Goal: Task Accomplishment & Management: Use online tool/utility

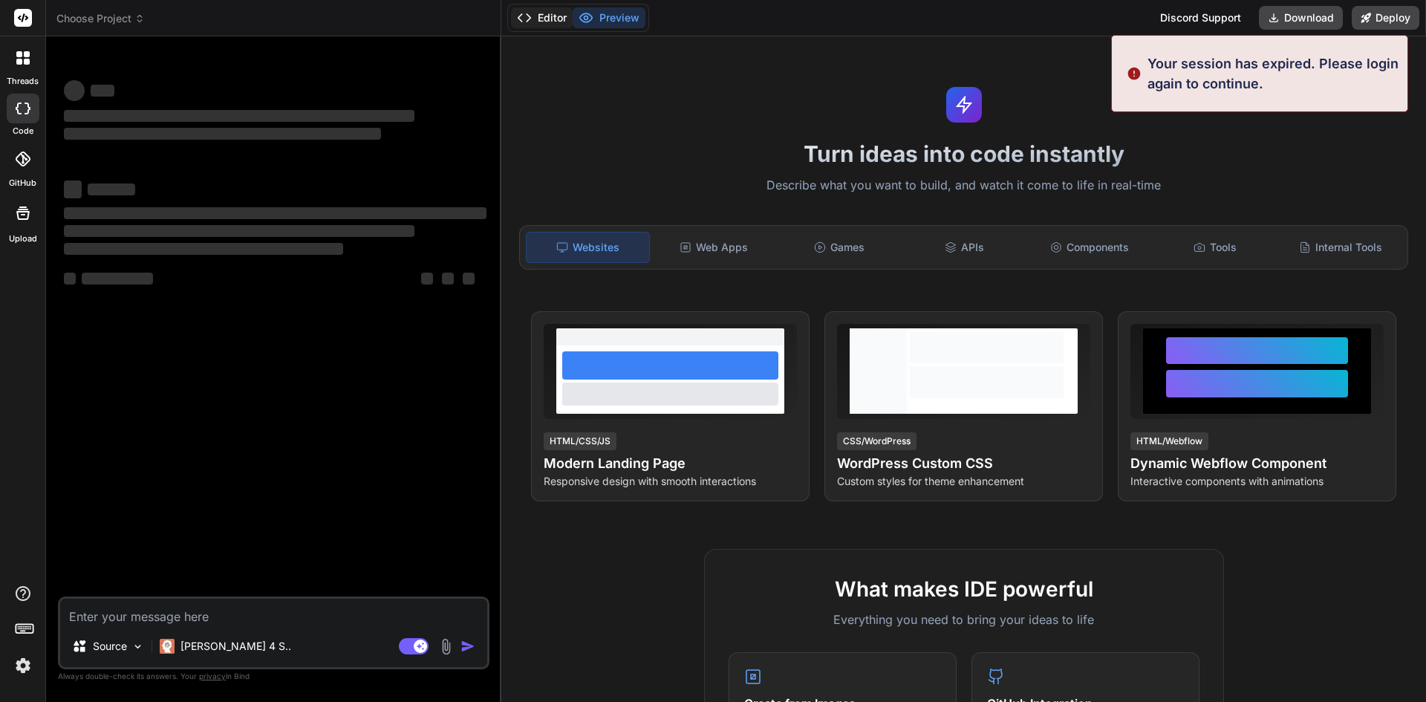
click at [539, 20] on button "Editor" at bounding box center [542, 17] width 62 height 21
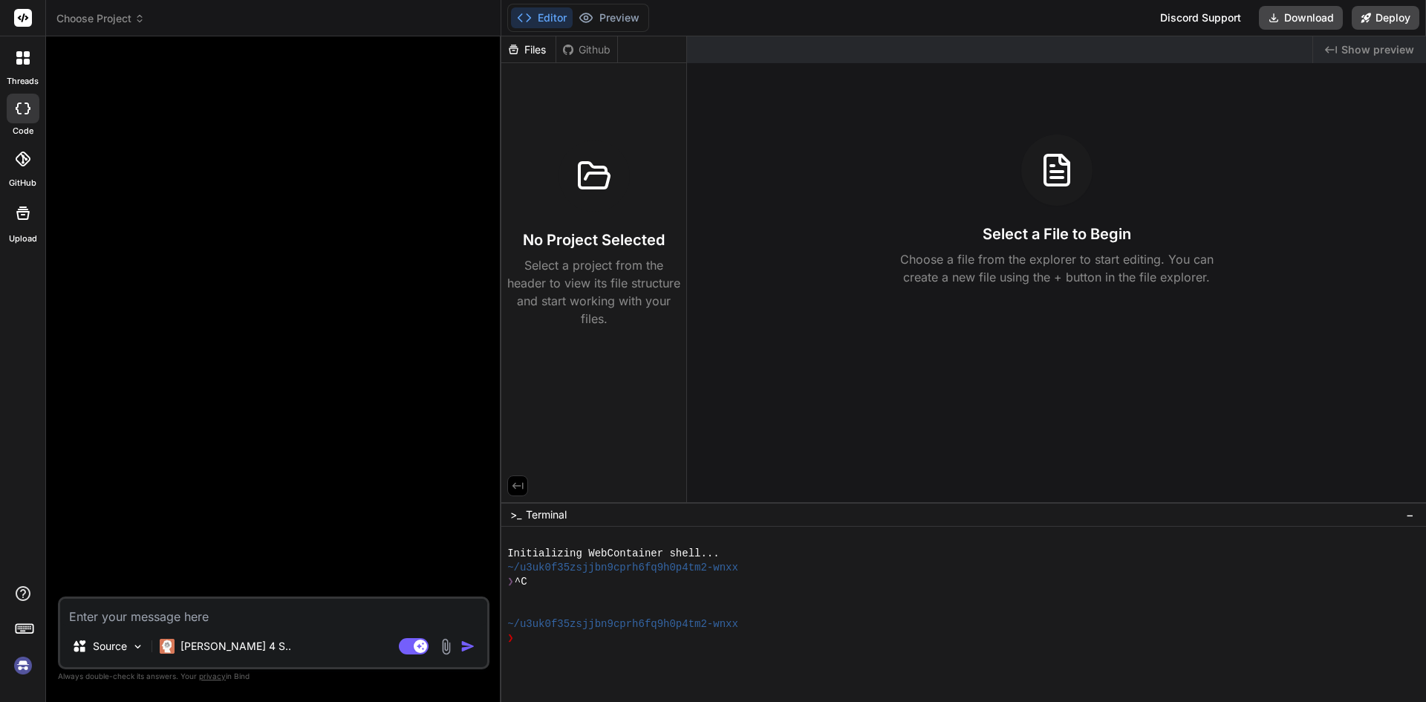
click at [23, 668] on img at bounding box center [22, 665] width 25 height 25
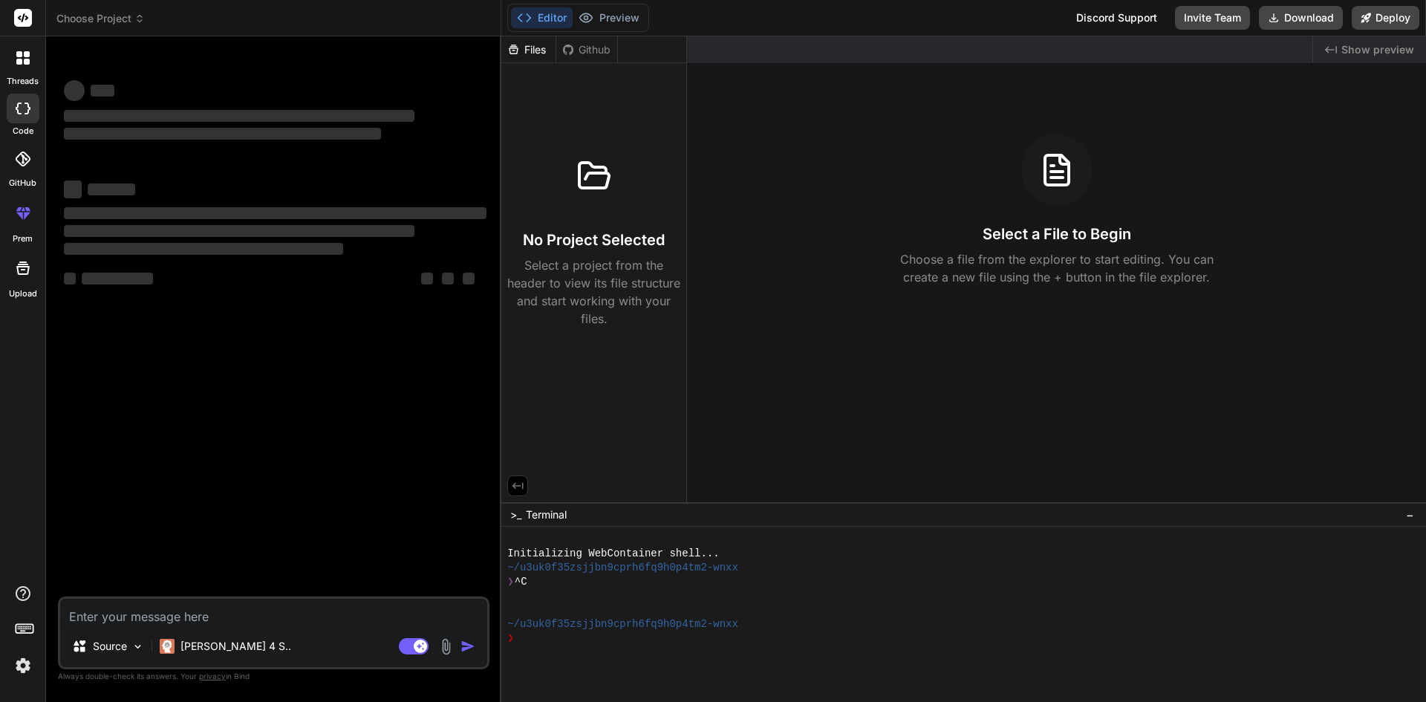
type textarea "x"
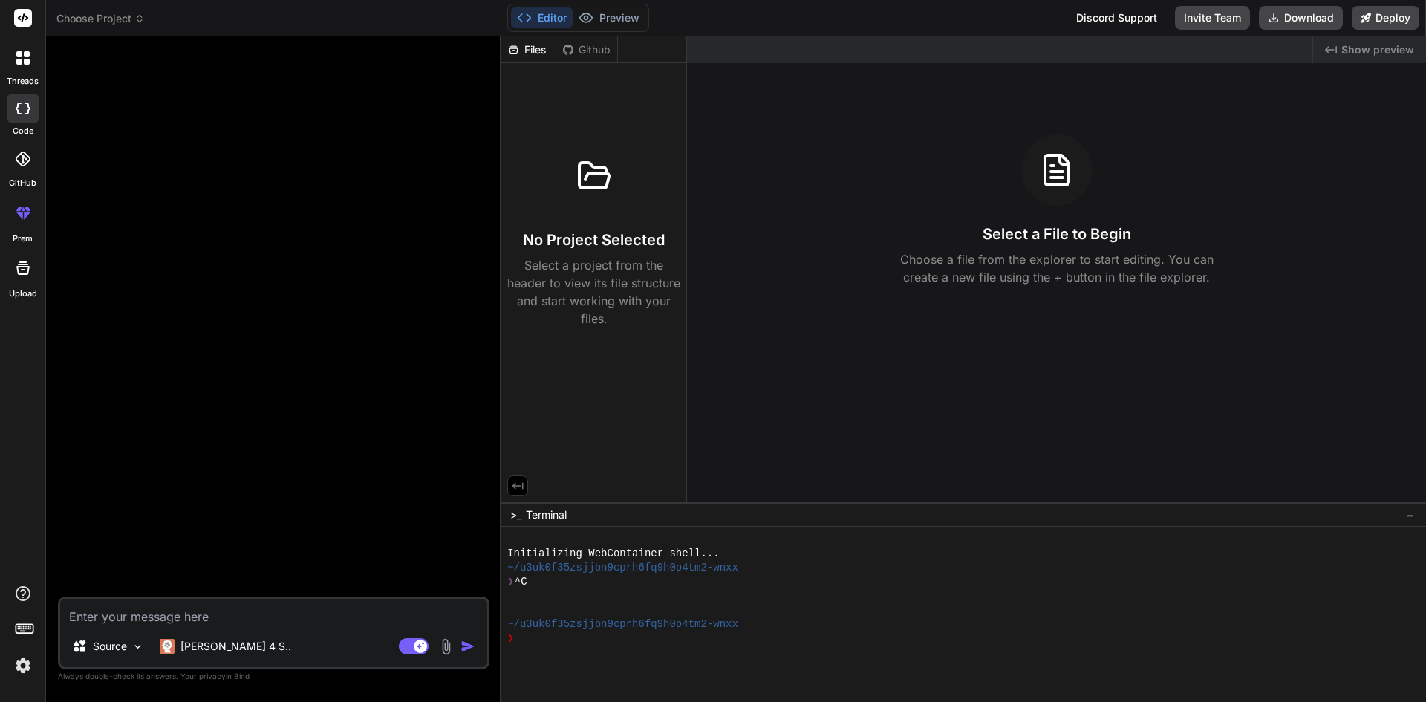
click at [530, 58] on div "Files" at bounding box center [528, 49] width 55 height 27
click at [587, 53] on div "Github" at bounding box center [586, 49] width 61 height 15
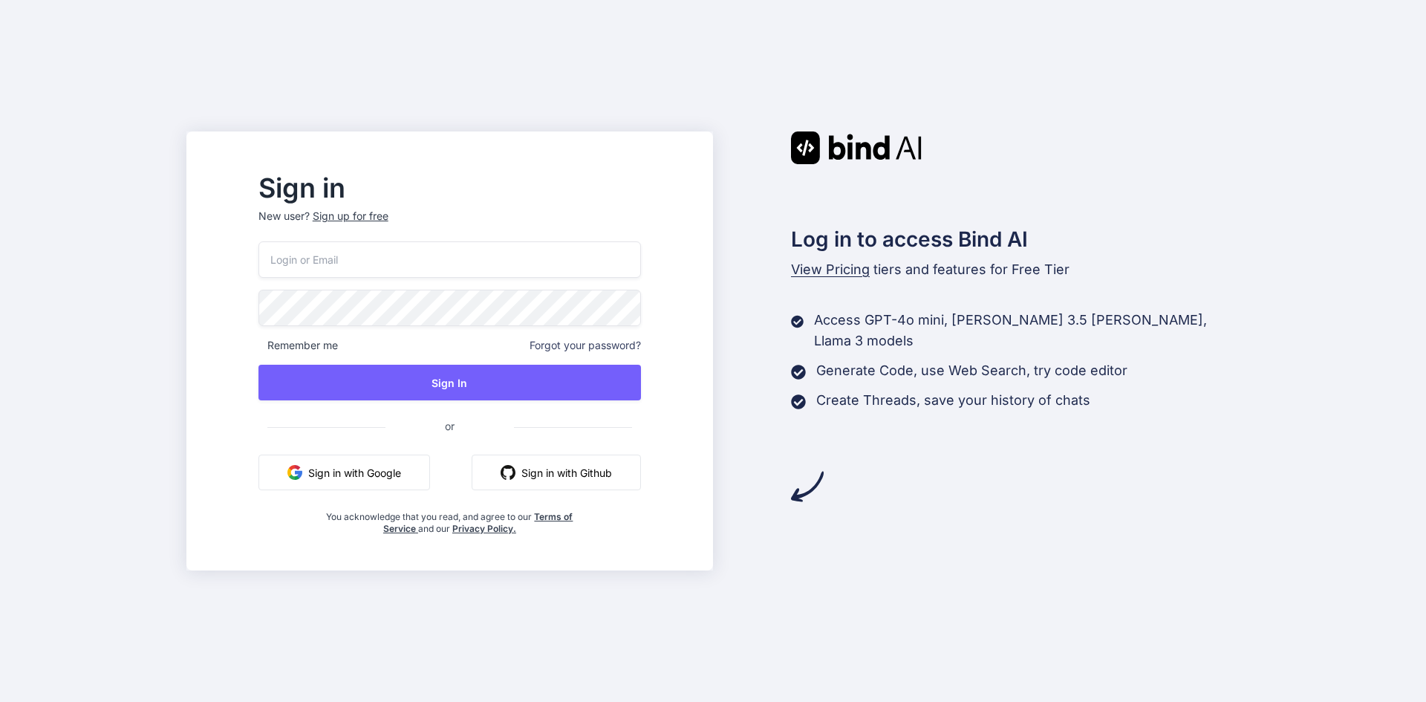
click at [425, 241] on div "Sign in New user? Sign up for free Remember me Forgot your password? Sign In or…" at bounding box center [450, 355] width 430 height 359
click at [419, 268] on input "email" at bounding box center [450, 259] width 383 height 36
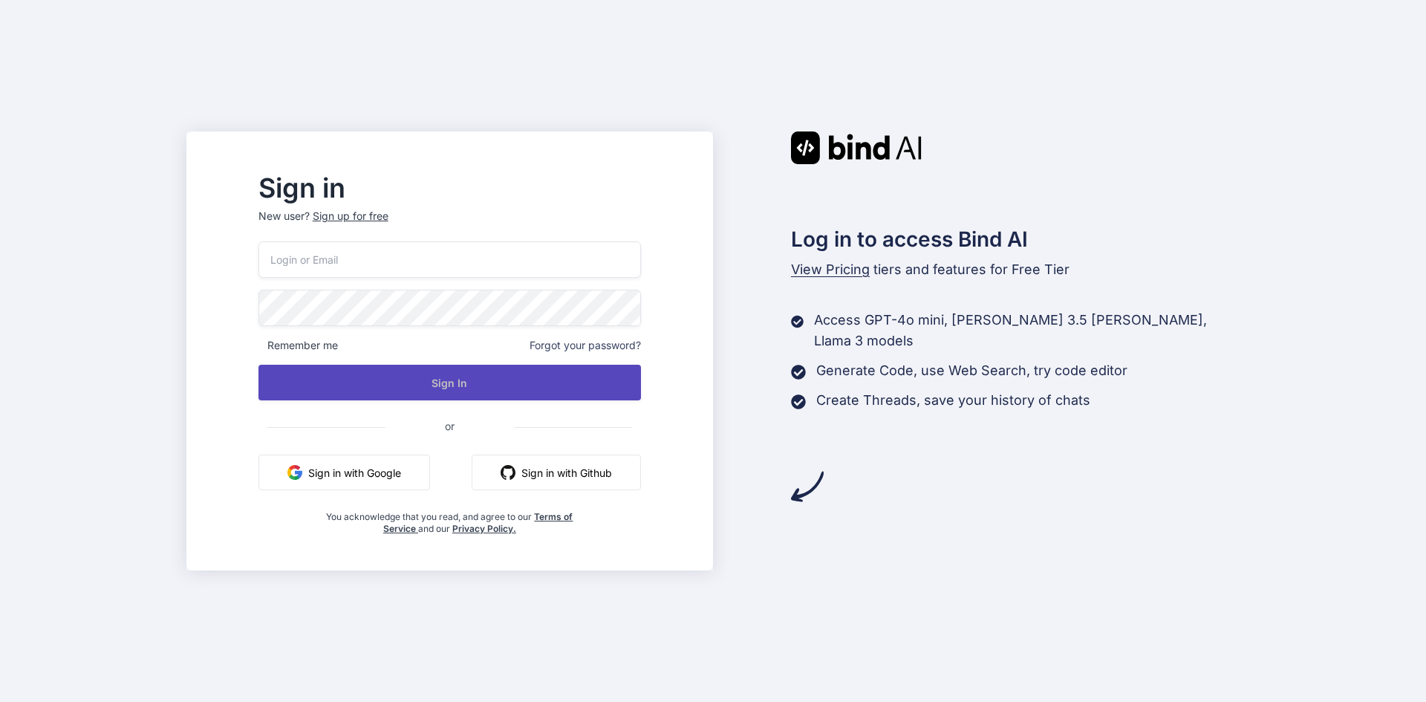
click at [414, 384] on button "Sign In" at bounding box center [450, 383] width 383 height 36
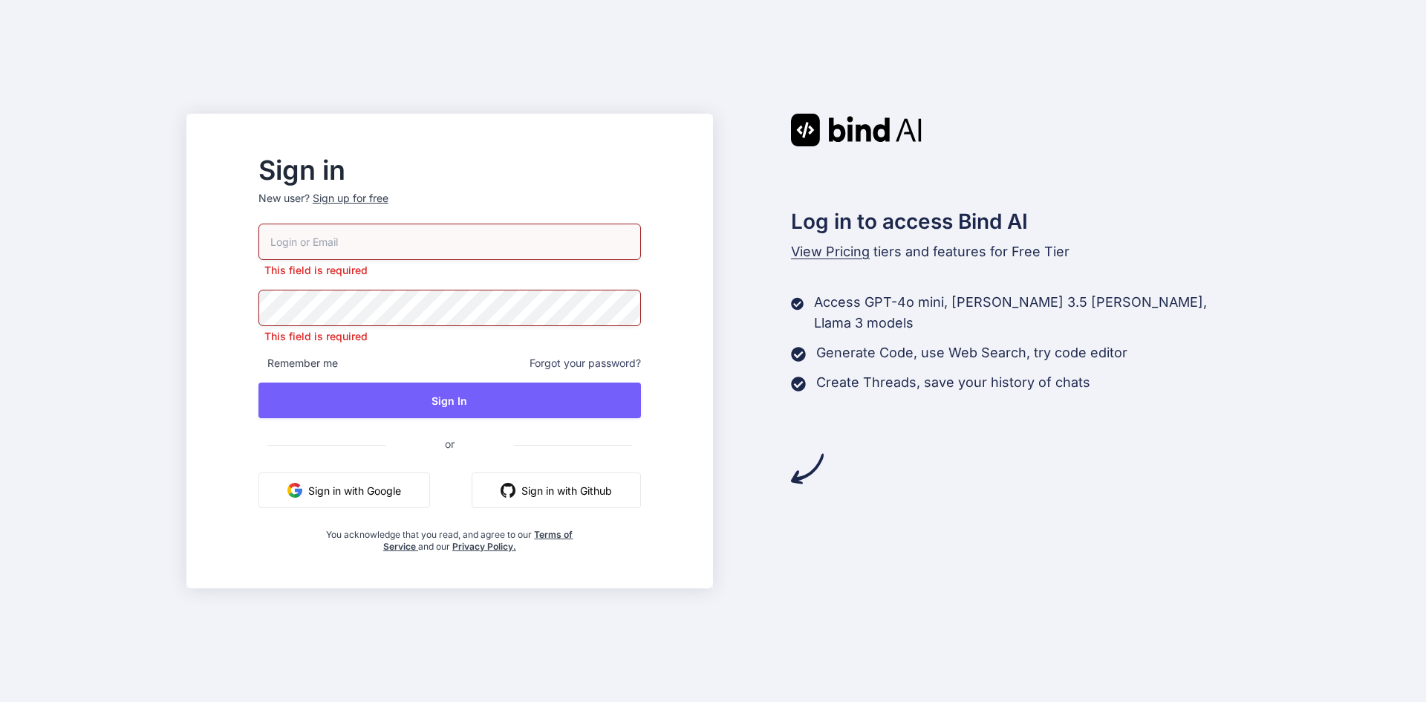
click at [398, 504] on button "Sign in with Google" at bounding box center [345, 490] width 172 height 36
